Goal: Transaction & Acquisition: Purchase product/service

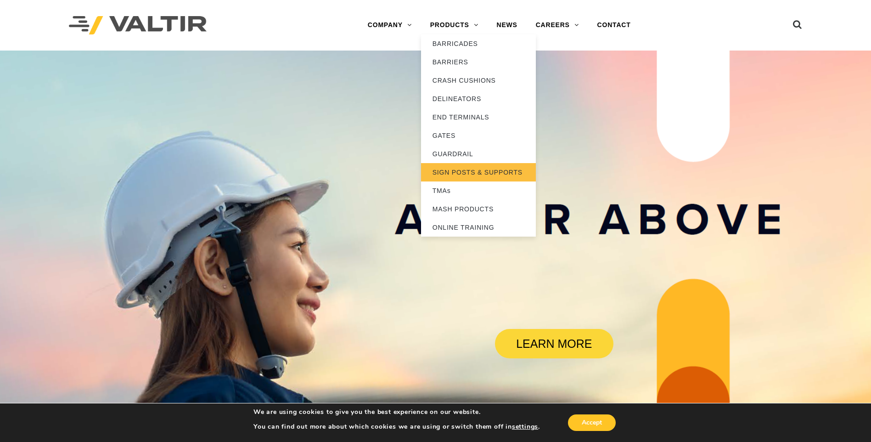
click at [475, 175] on link "SIGN POSTS & SUPPORTS" at bounding box center [478, 172] width 115 height 18
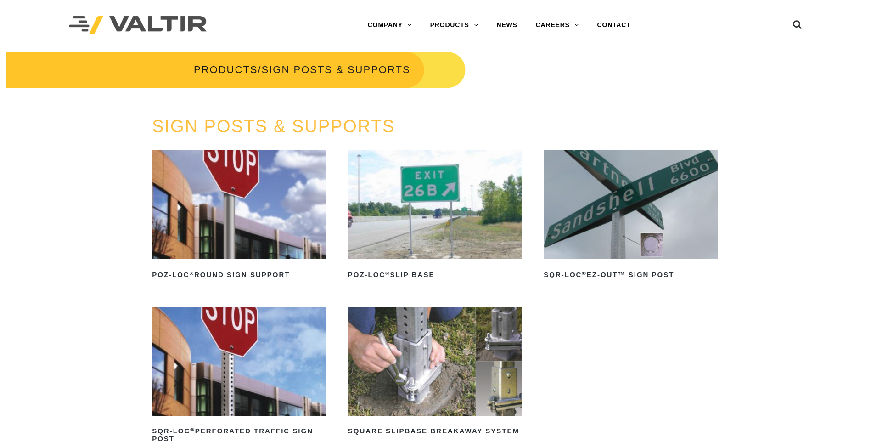
scroll to position [46, 0]
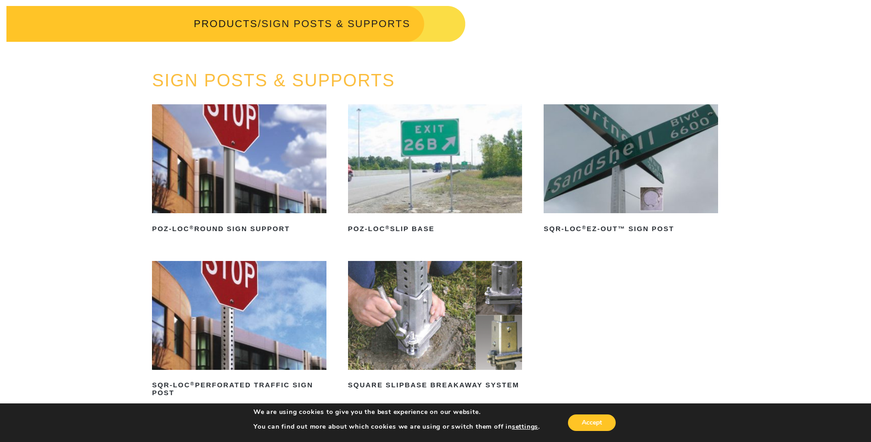
click at [427, 204] on img at bounding box center [435, 158] width 175 height 109
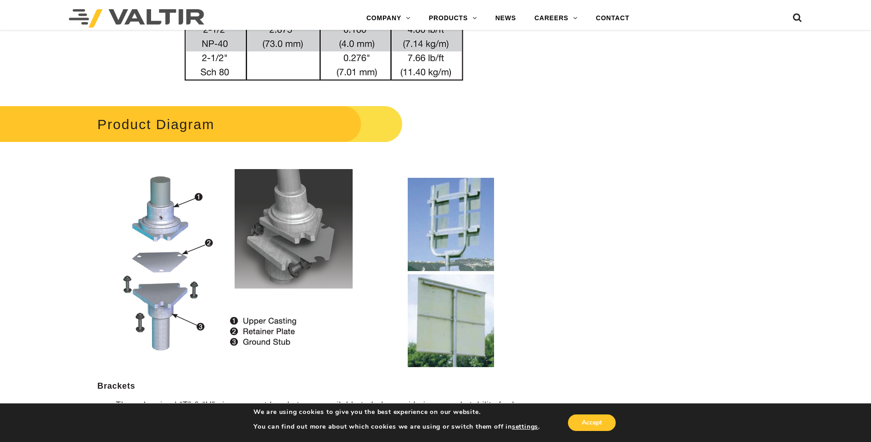
scroll to position [873, 0]
